Goal: Task Accomplishment & Management: Use online tool/utility

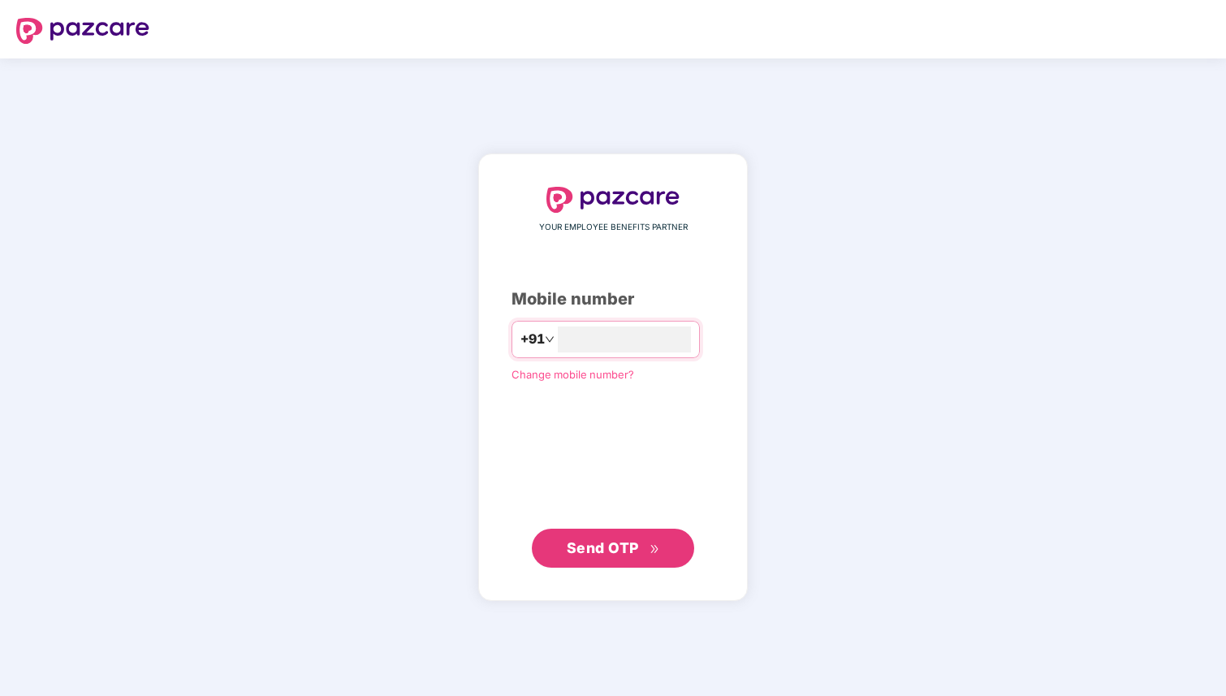
type input "**********"
click at [625, 533] on button "Send OTP" at bounding box center [613, 547] width 162 height 39
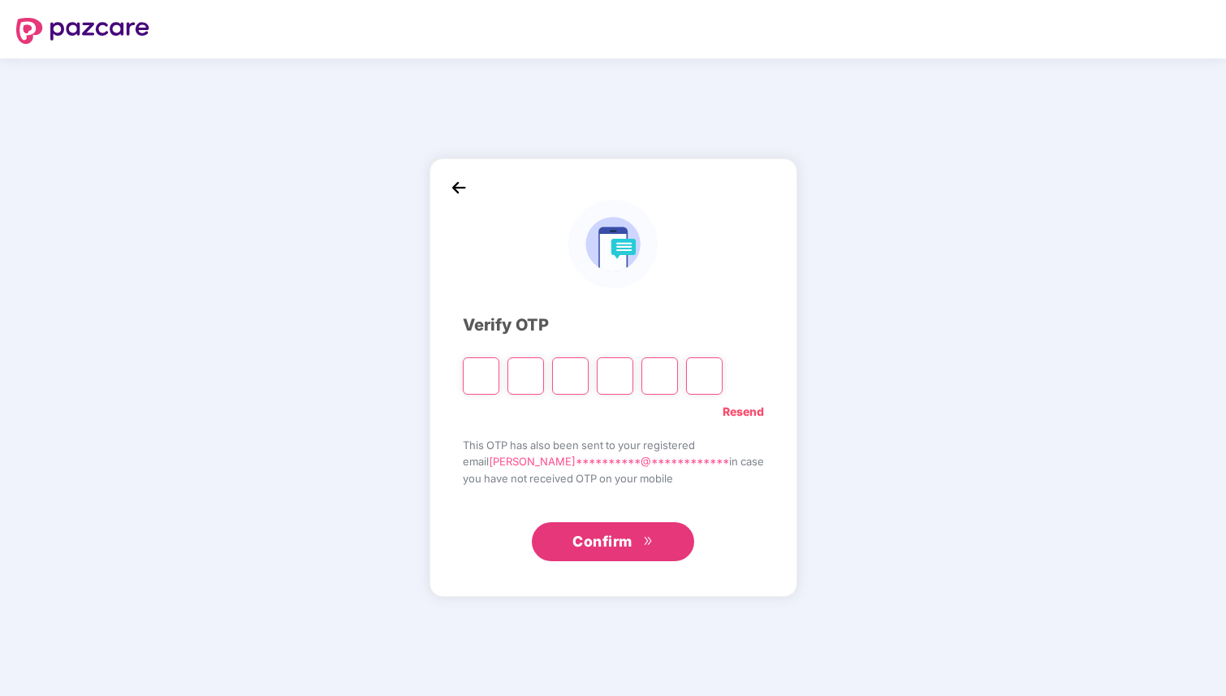
type input "*"
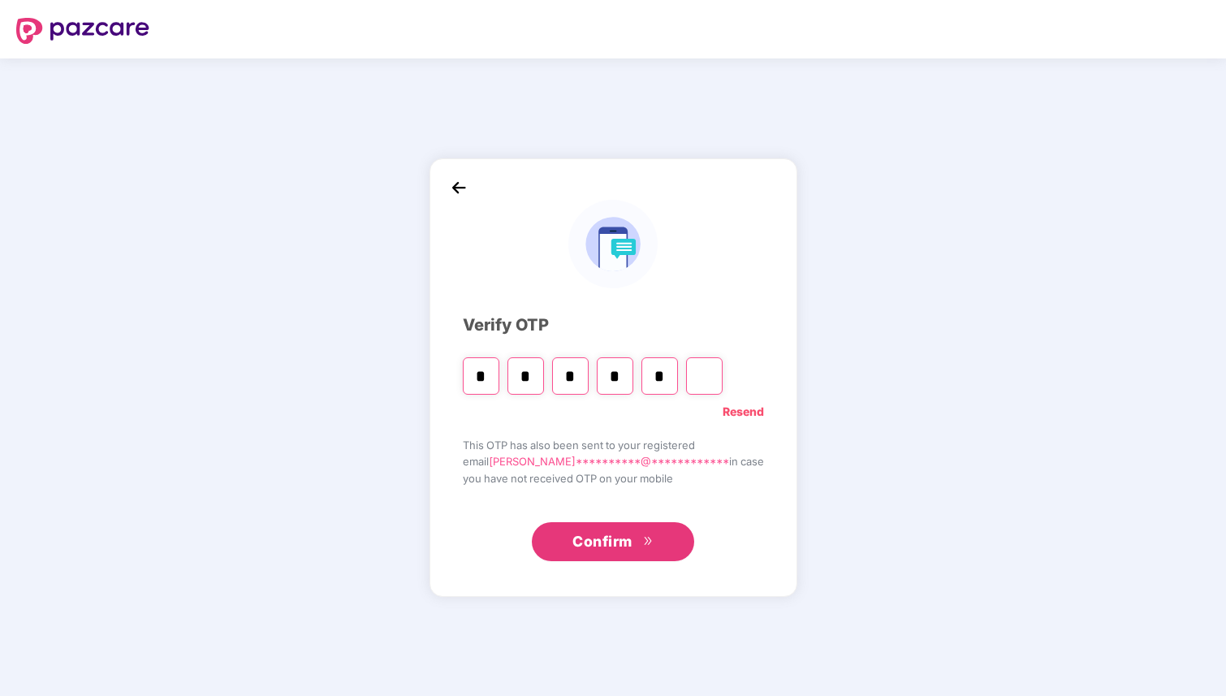
type input "*"
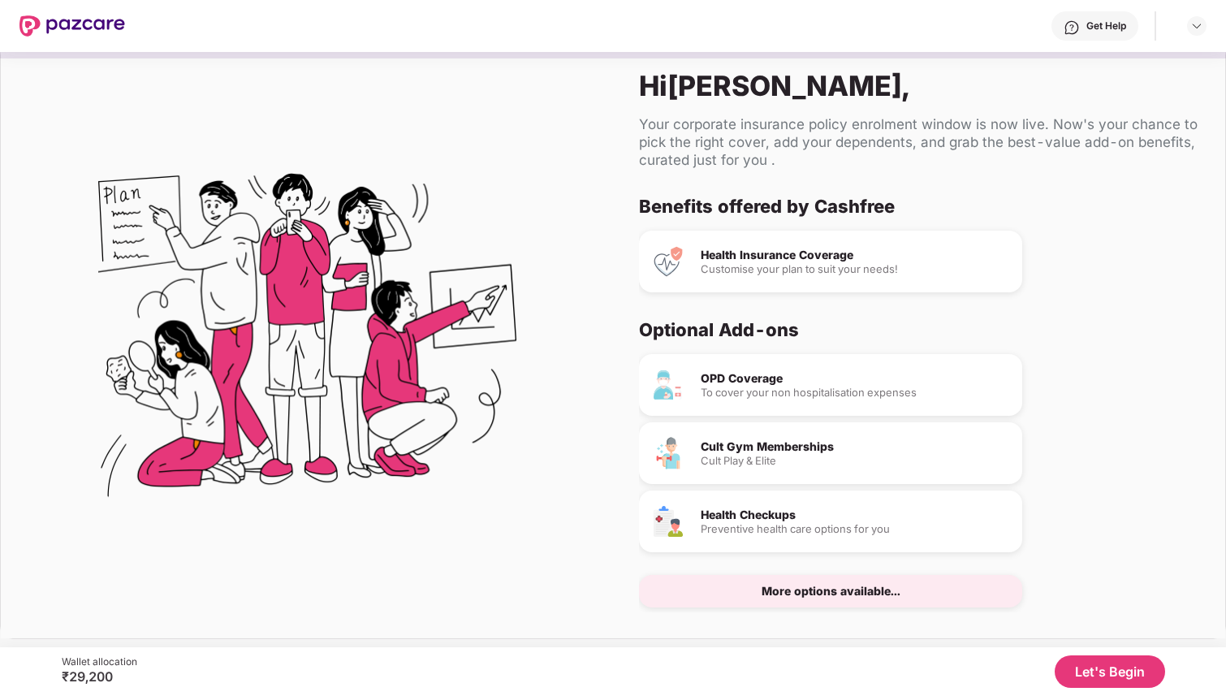
scroll to position [21, 0]
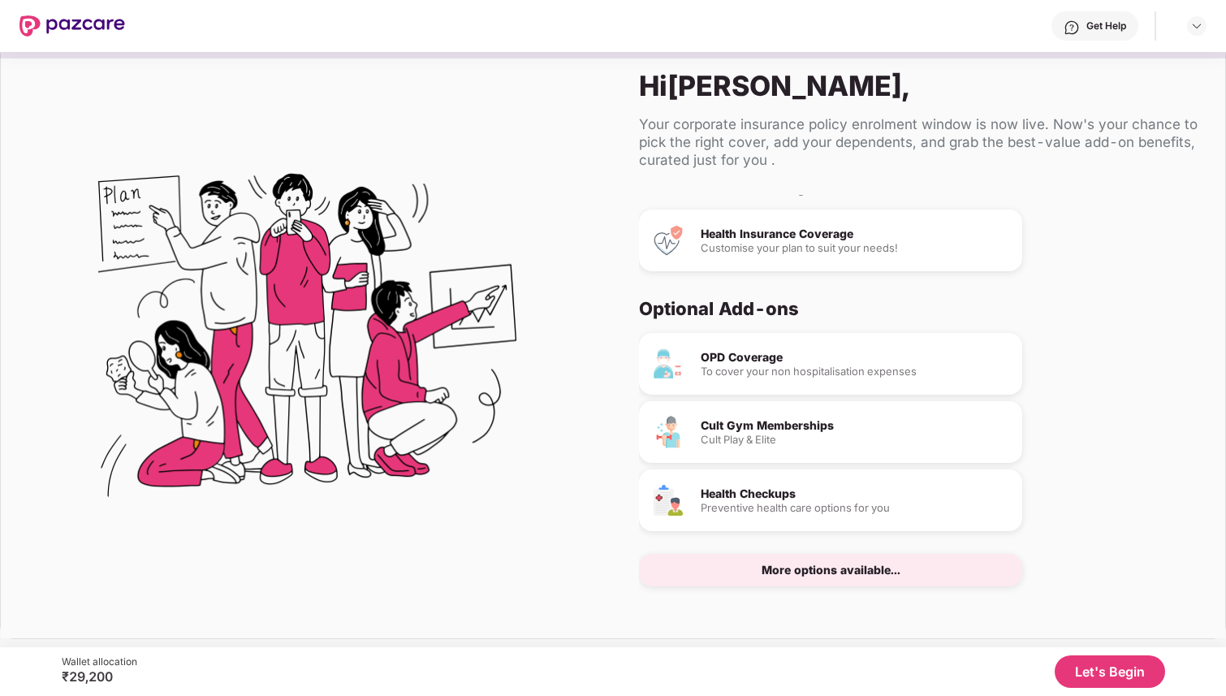
click at [1128, 672] on button "Let's Begin" at bounding box center [1109, 671] width 110 height 32
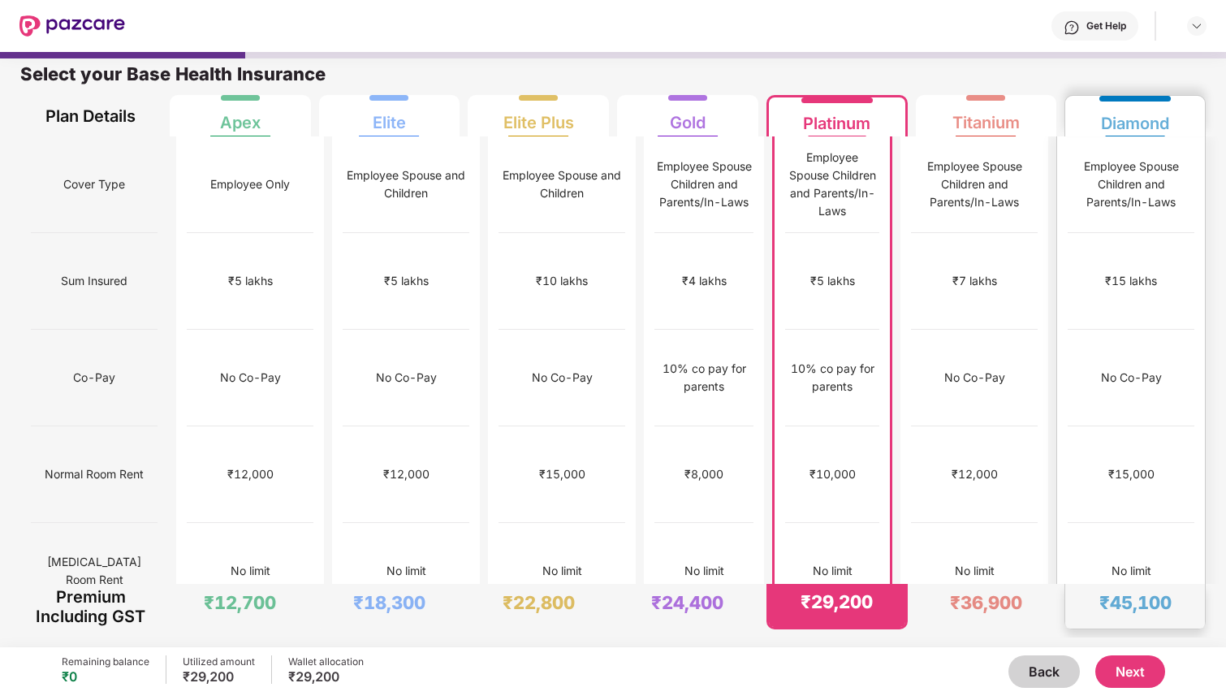
scroll to position [0, 0]
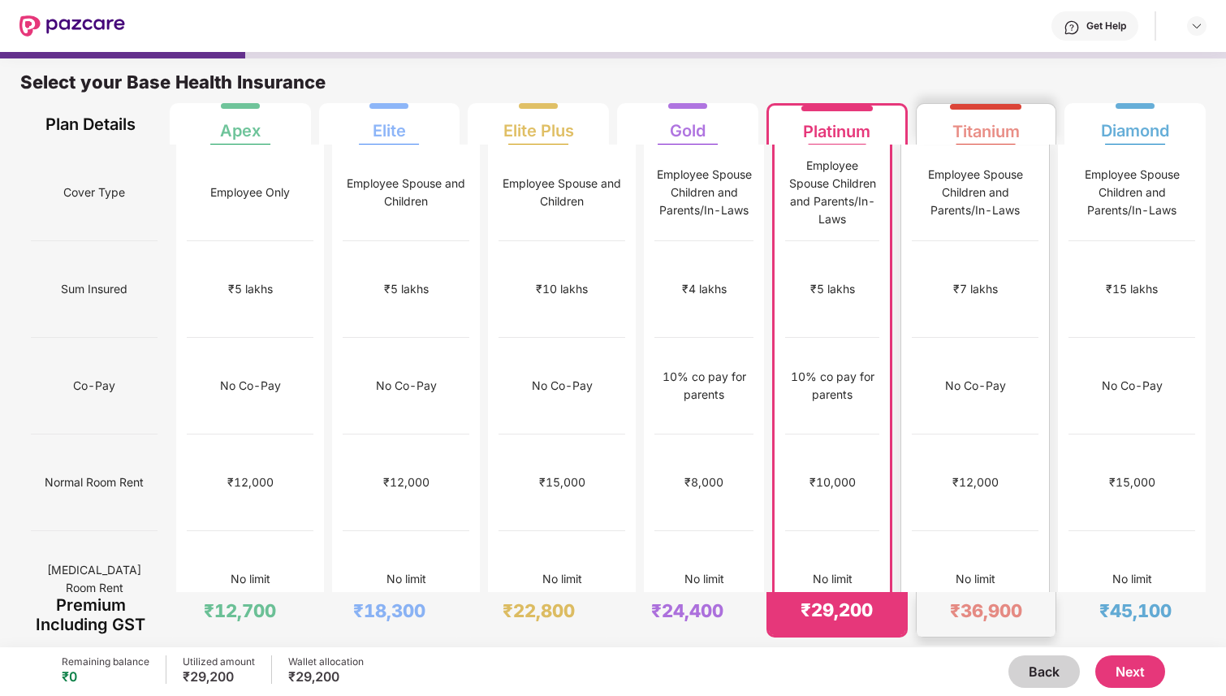
click at [1028, 338] on div "No Co-Pay" at bounding box center [975, 386] width 127 height 97
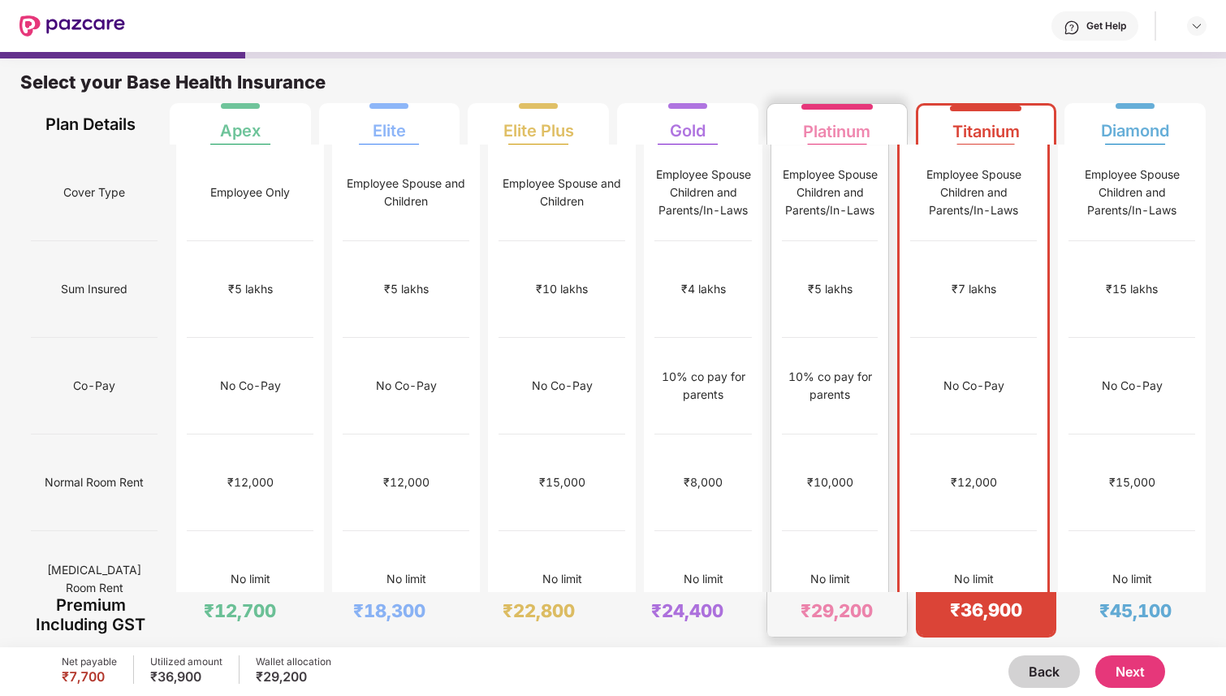
click at [877, 296] on div "₹5 lakhs" at bounding box center [830, 289] width 96 height 97
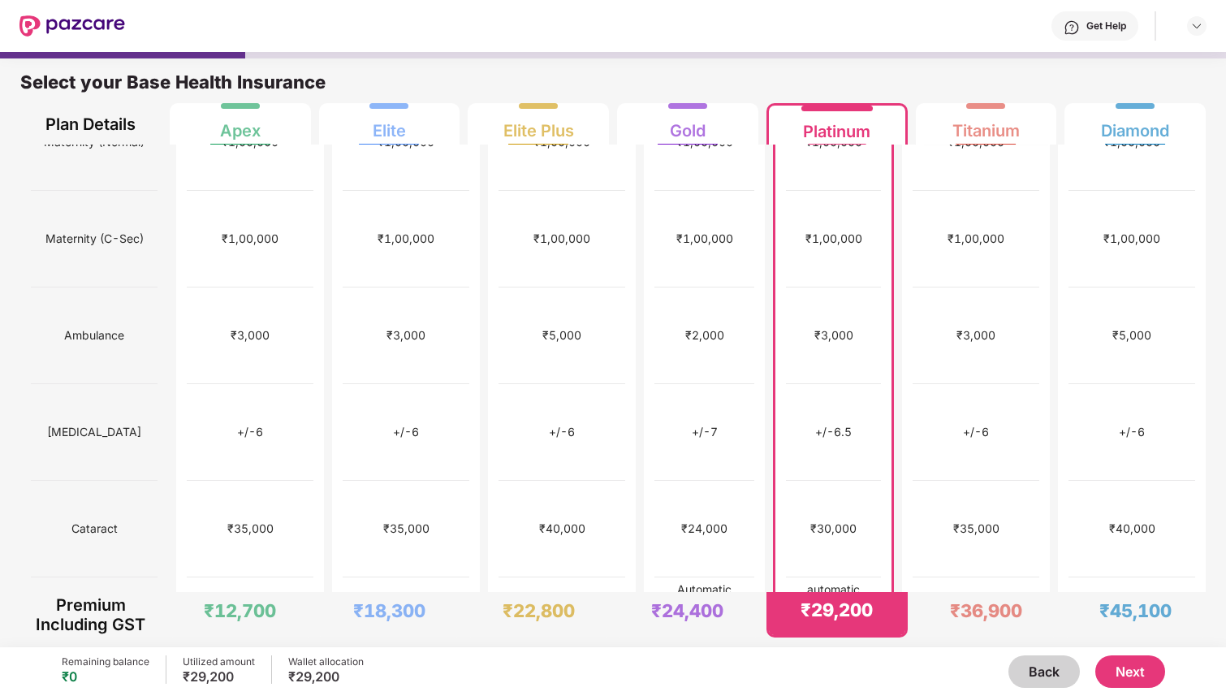
scroll to position [603, 0]
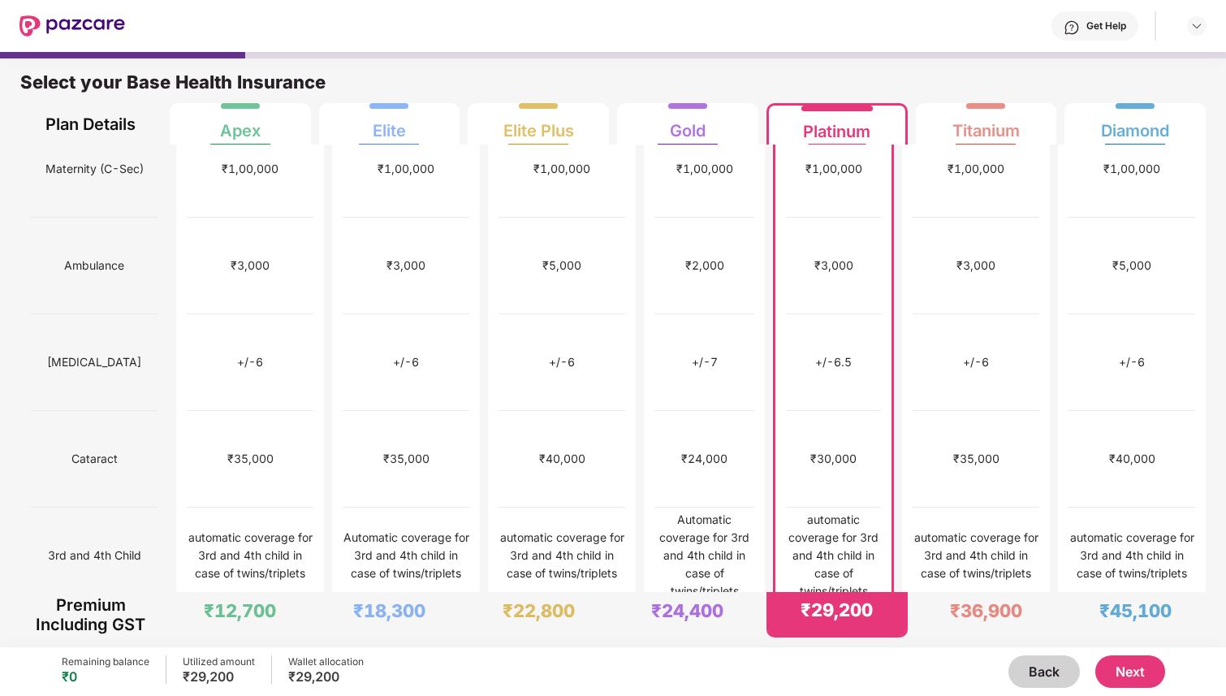
click at [1063, 679] on button "Back" at bounding box center [1043, 671] width 71 height 32
